Goal: Navigation & Orientation: Find specific page/section

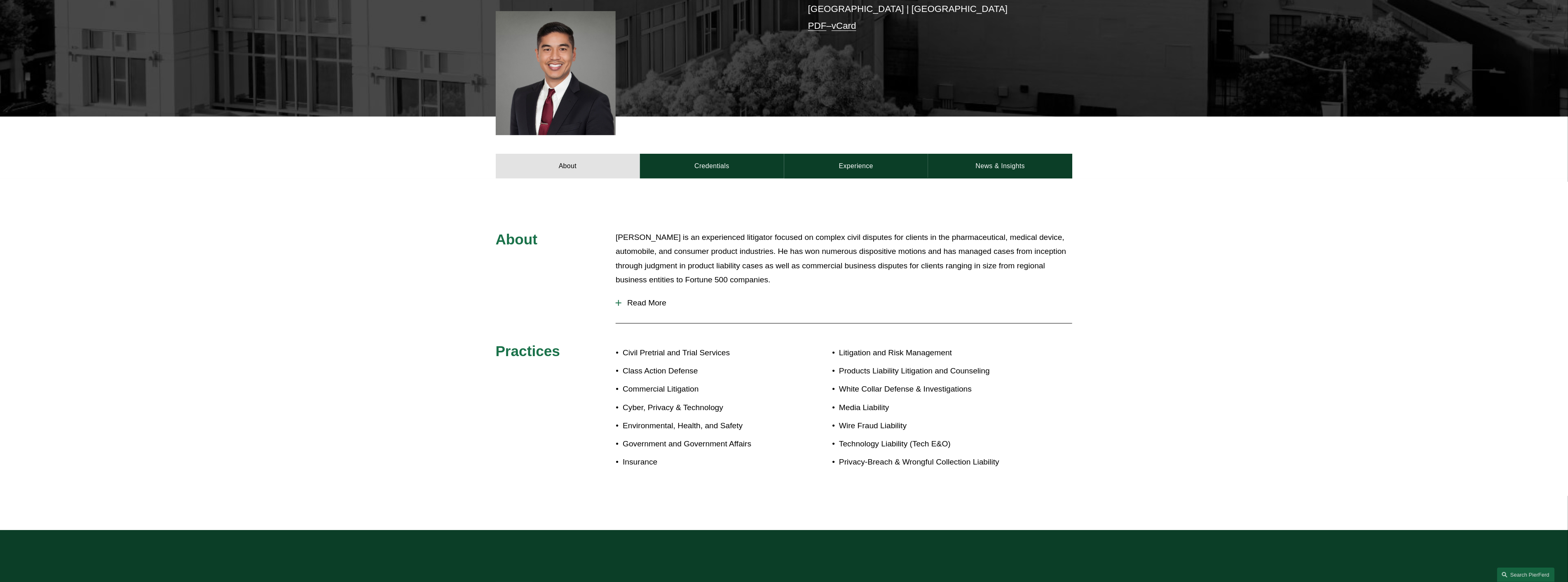
scroll to position [275, 0]
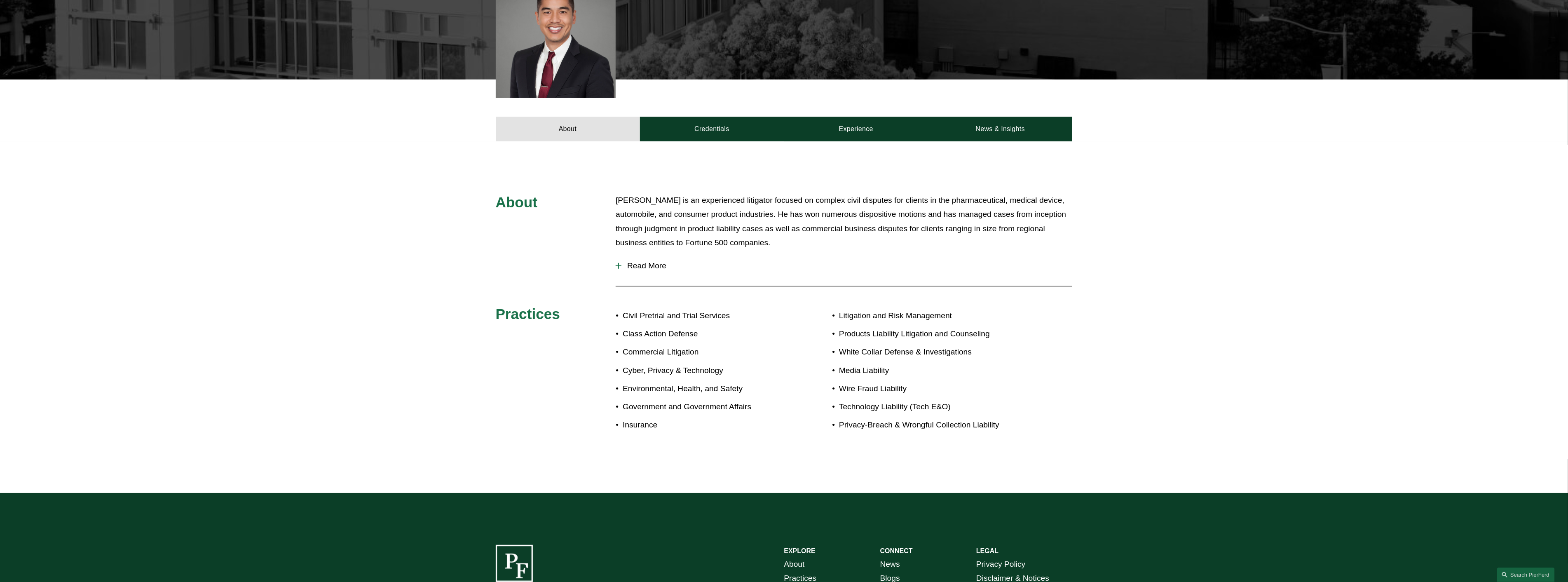
click at [646, 264] on span "Read More" at bounding box center [847, 265] width 451 height 9
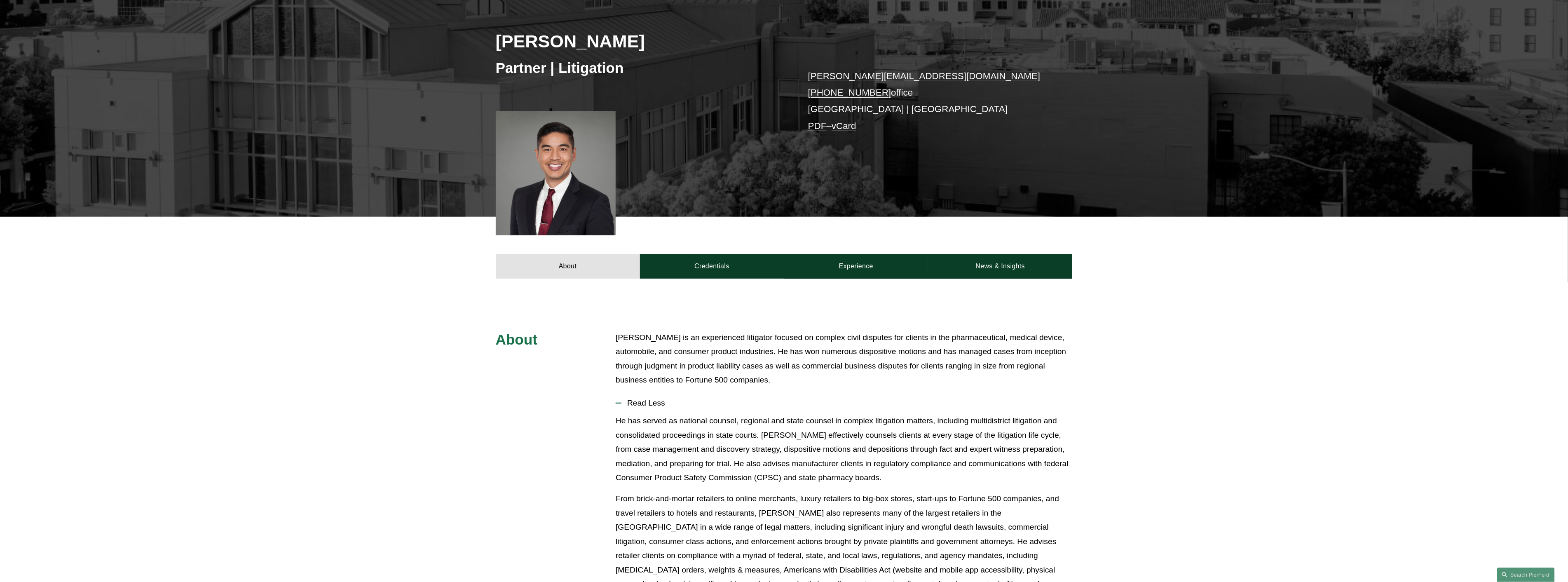
scroll to position [0, 0]
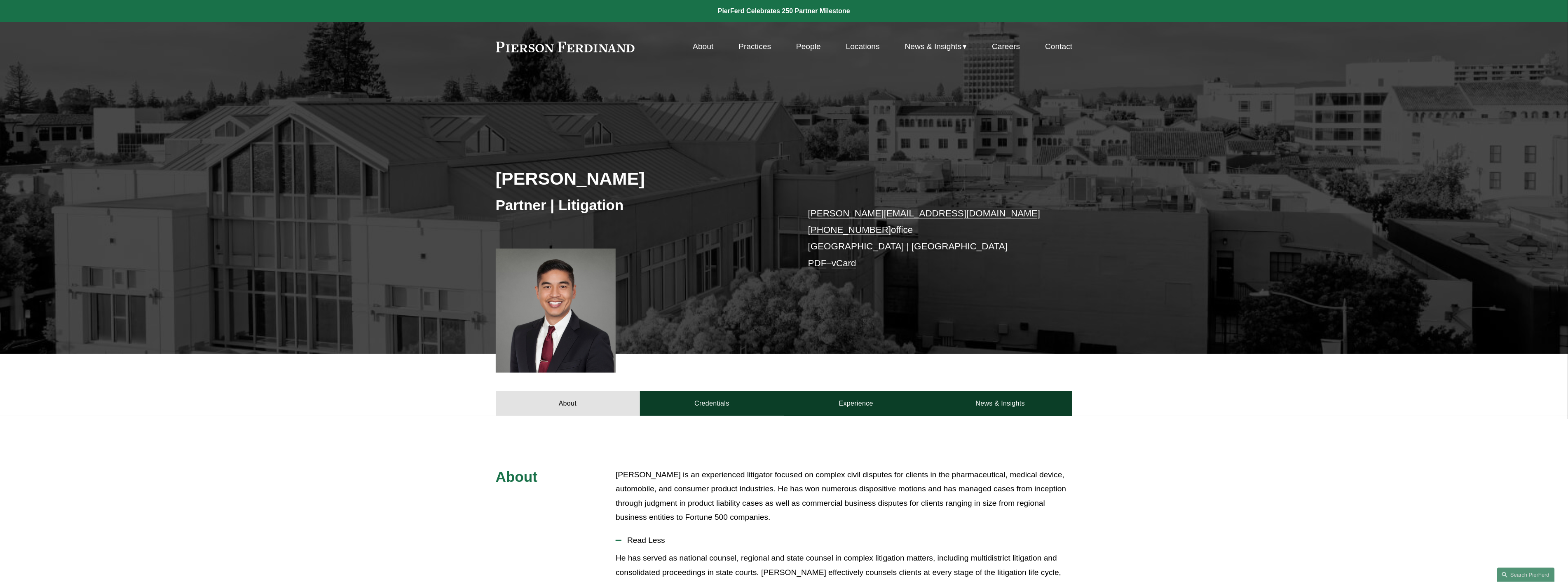
click at [822, 15] on link at bounding box center [784, 11] width 1568 height 23
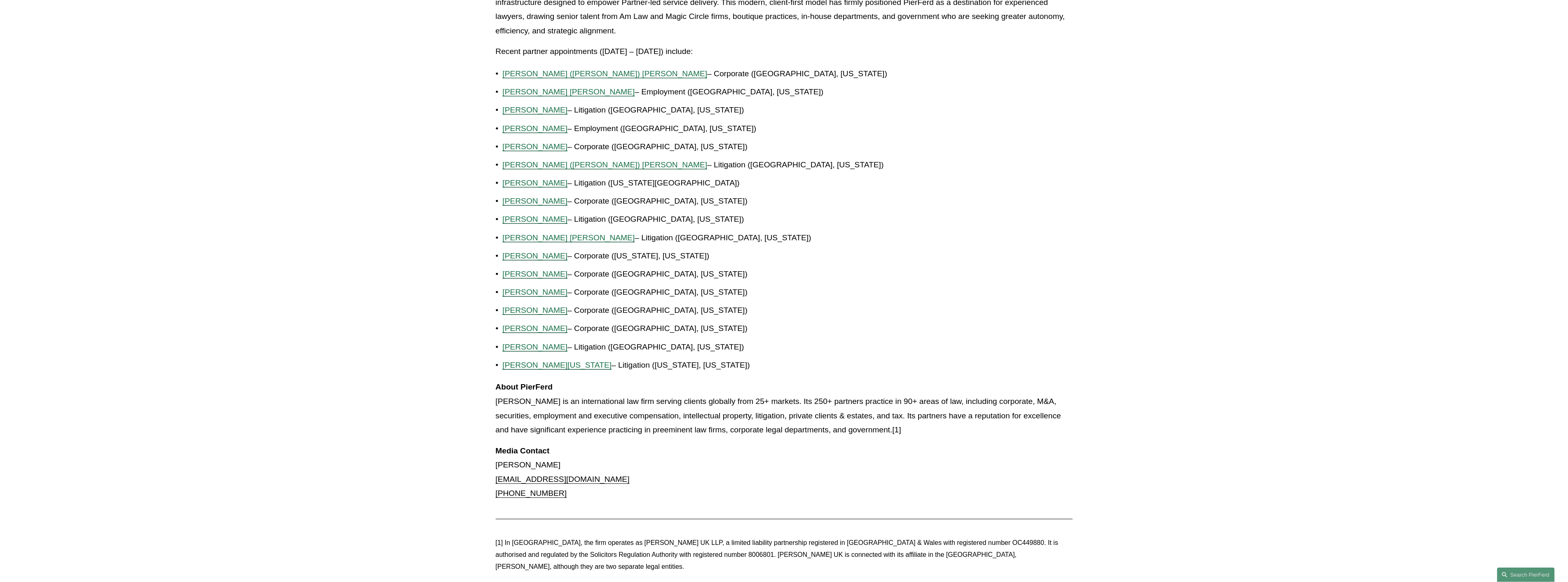
scroll to position [503, 0]
